Goal: Check status: Check status

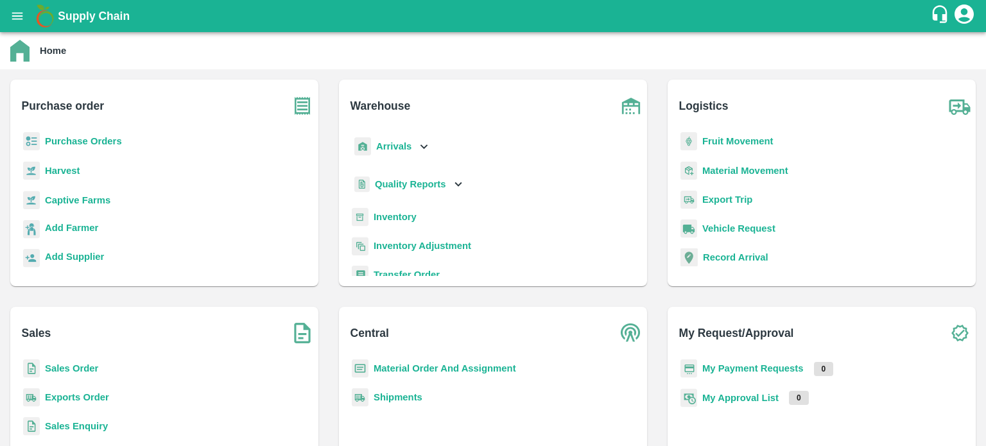
click at [74, 364] on b "Sales Order" at bounding box center [71, 368] width 53 height 10
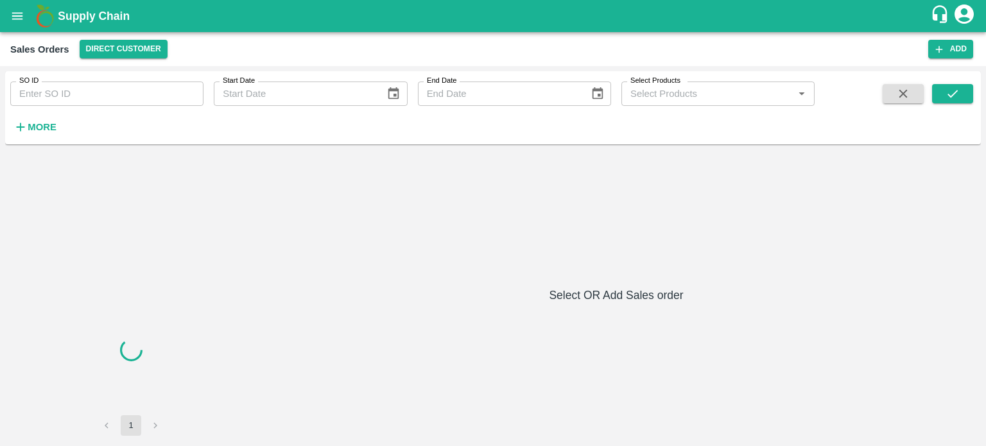
click at [97, 96] on input "SO ID" at bounding box center [106, 94] width 193 height 24
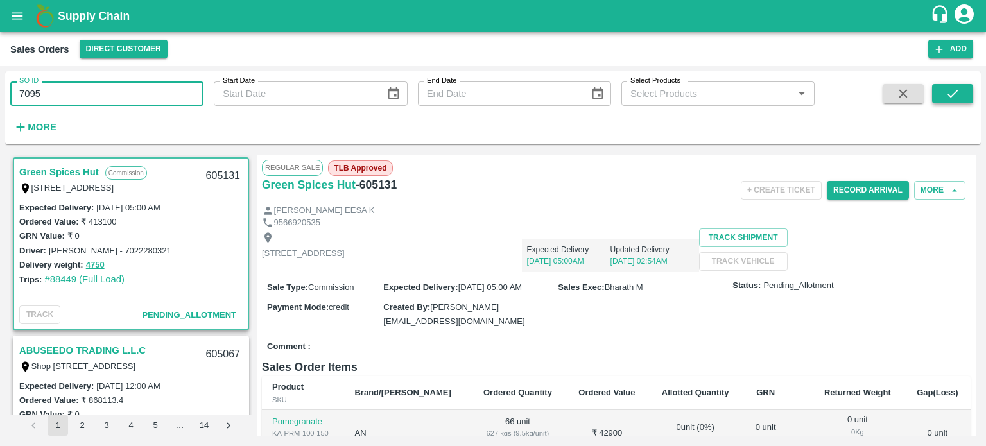
type input "7095"
click at [952, 93] on icon "submit" at bounding box center [952, 94] width 14 height 14
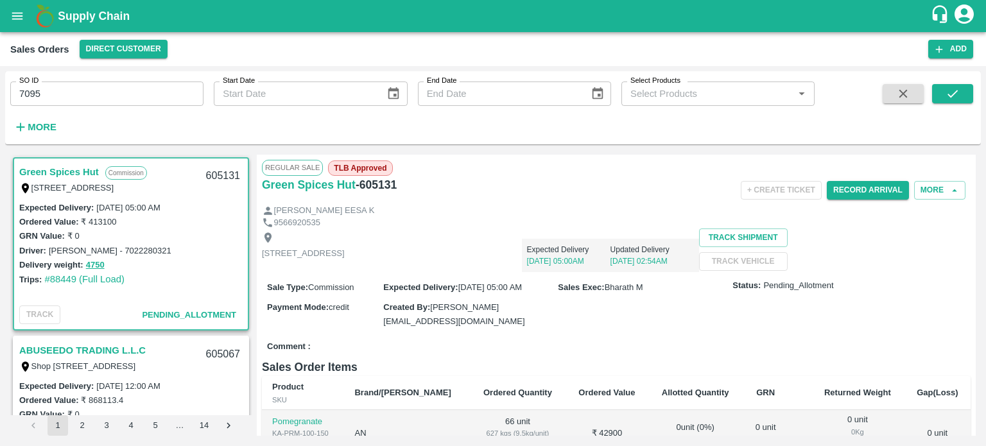
scroll to position [3, 0]
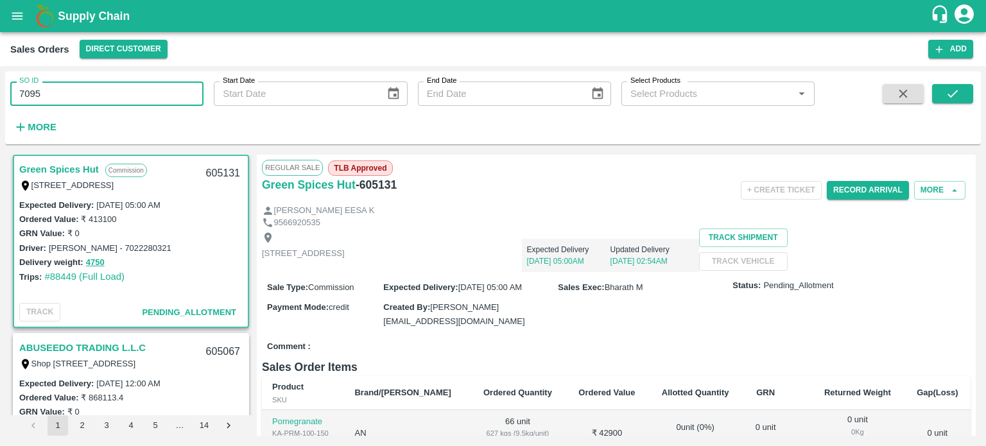
click at [91, 100] on input "7095" at bounding box center [106, 94] width 193 height 24
paste input "text"
type input "7095"
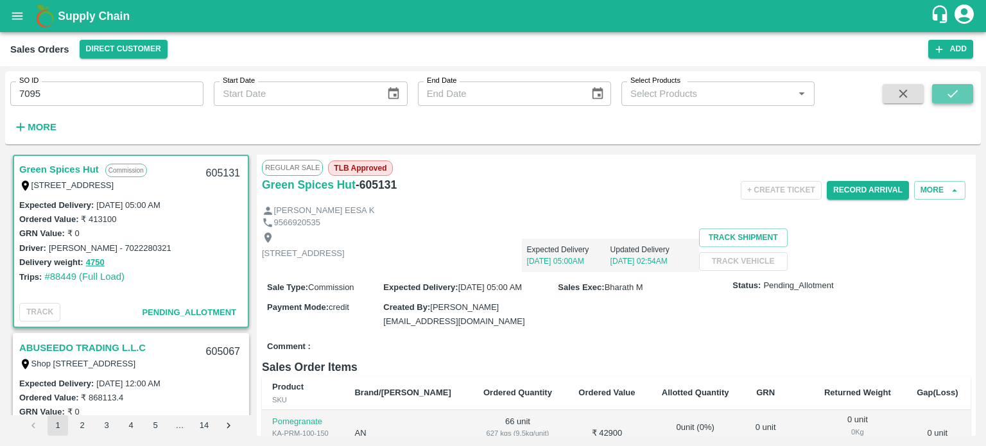
click at [950, 99] on icon "submit" at bounding box center [952, 94] width 14 height 14
